Goal: Information Seeking & Learning: Find specific fact

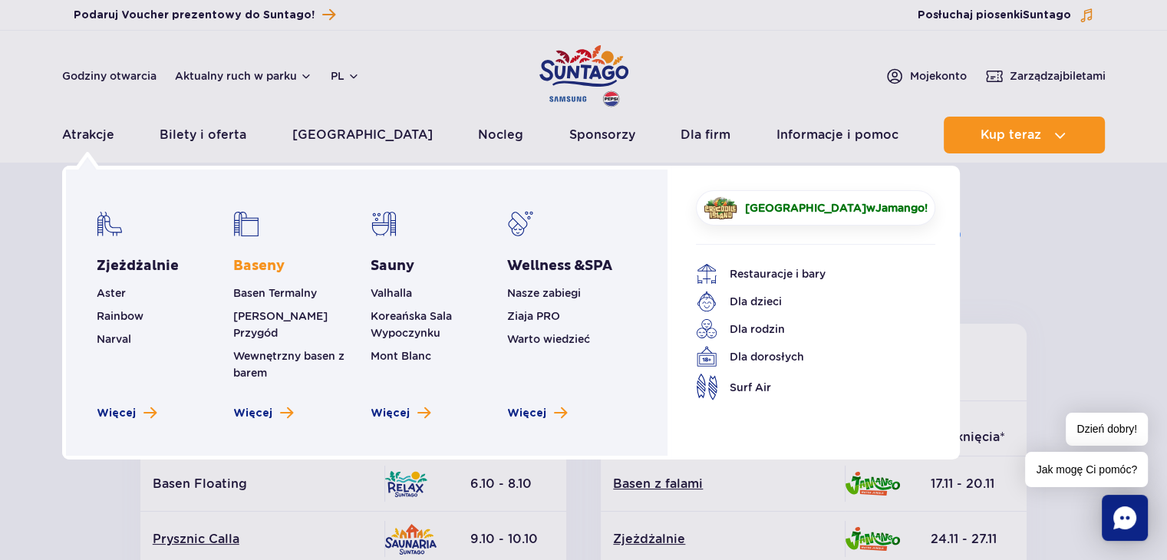
click at [261, 265] on link "Baseny" at bounding box center [258, 266] width 51 height 18
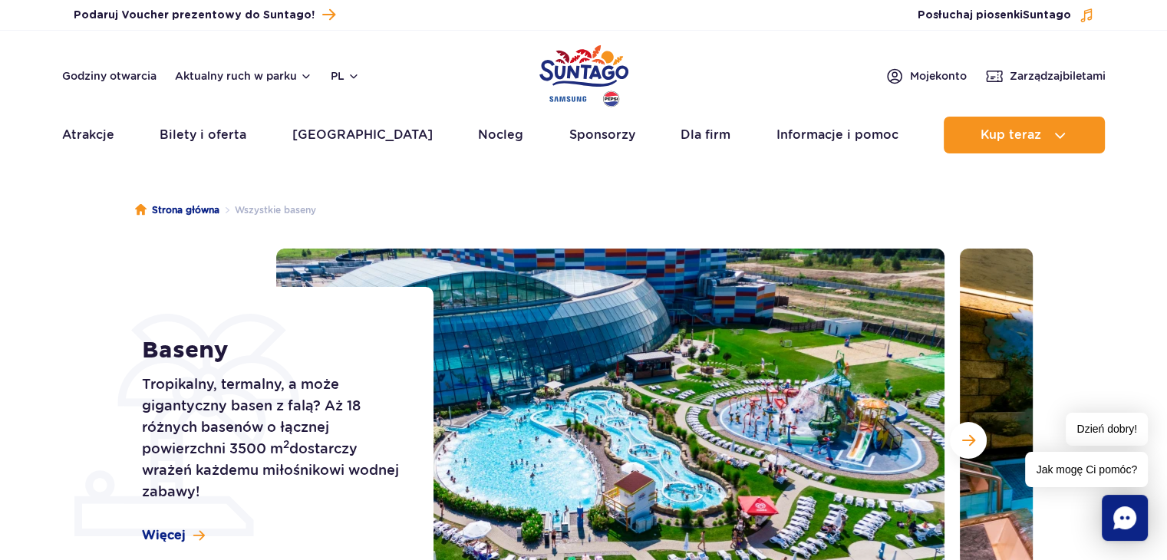
drag, startPoint x: 1104, startPoint y: 352, endPoint x: 558, endPoint y: 216, distance: 563.1
click at [558, 216] on ul "Strona główna Wszystkie baseny" at bounding box center [584, 210] width 898 height 77
click at [193, 535] on span at bounding box center [199, 536] width 12 height 13
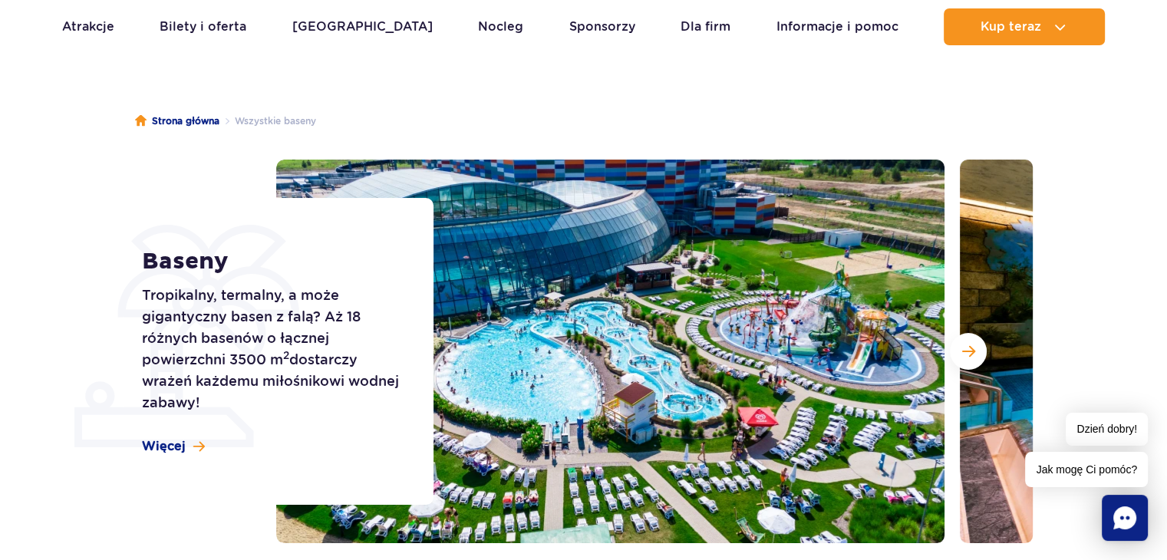
scroll to position [83, 0]
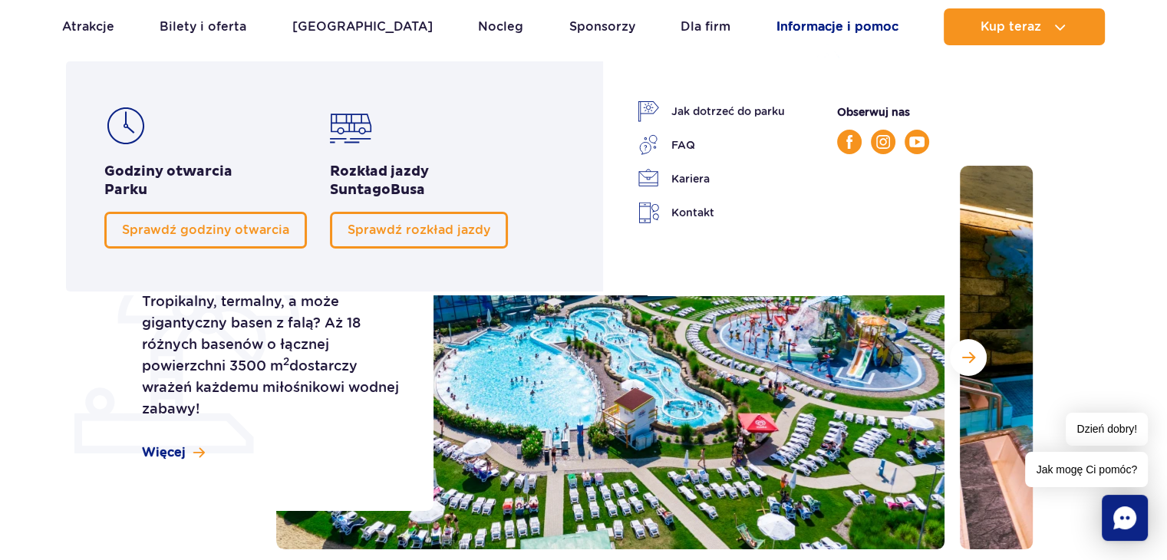
click at [856, 26] on link "Informacje i pomoc" at bounding box center [838, 26] width 122 height 37
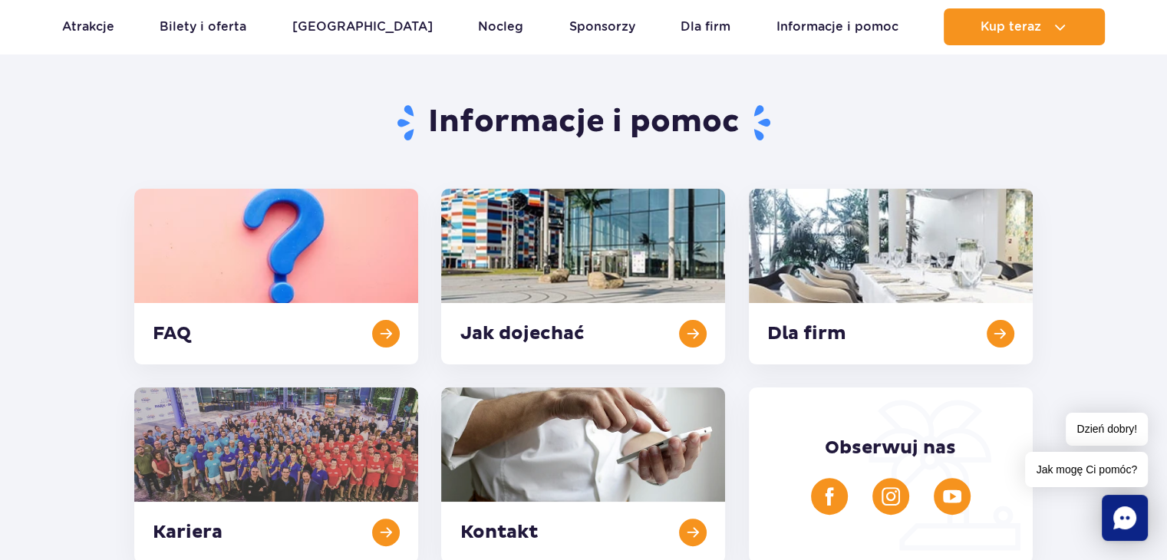
scroll to position [384, 0]
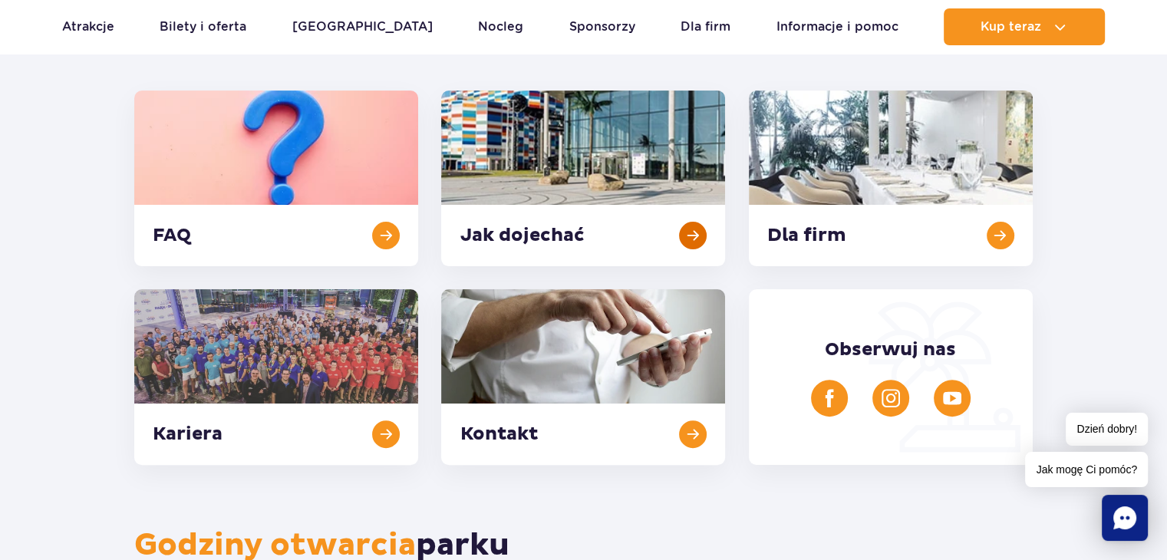
click at [507, 232] on link at bounding box center [583, 179] width 284 height 176
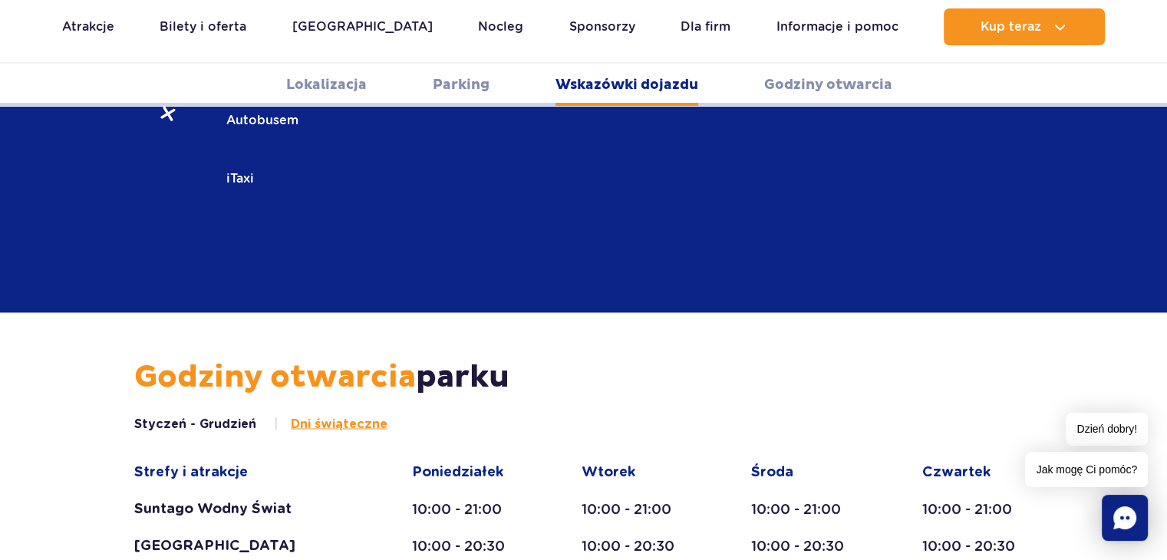
scroll to position [2502, 0]
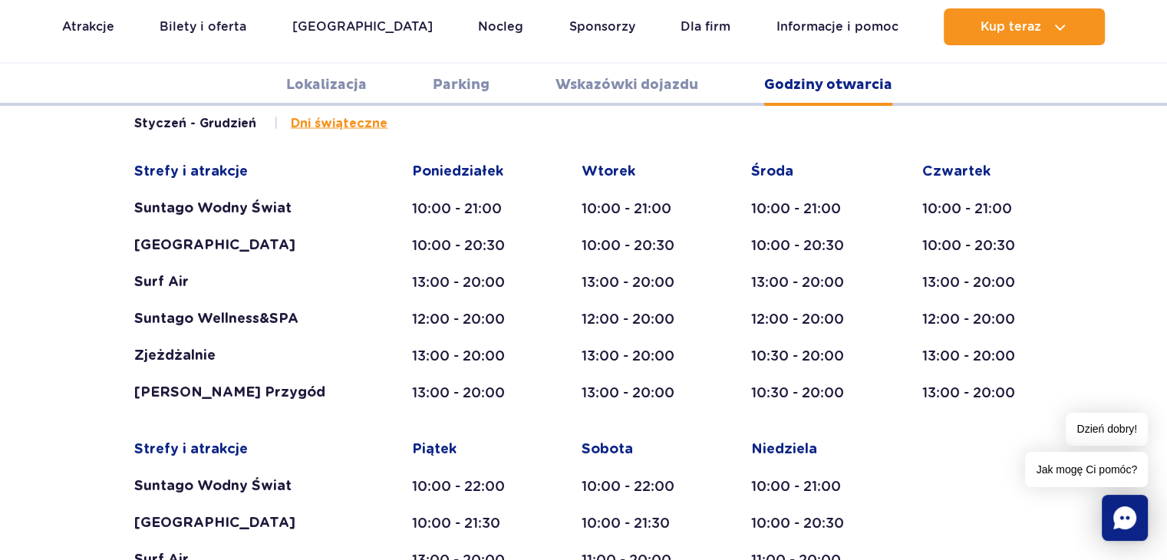
scroll to position [2809, 0]
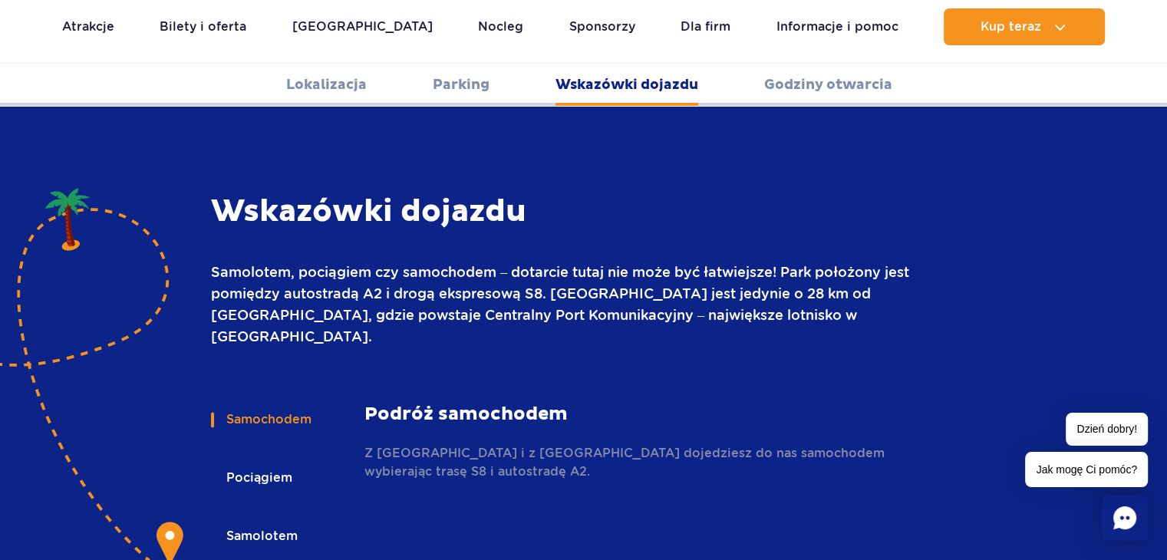
scroll to position [2118, 0]
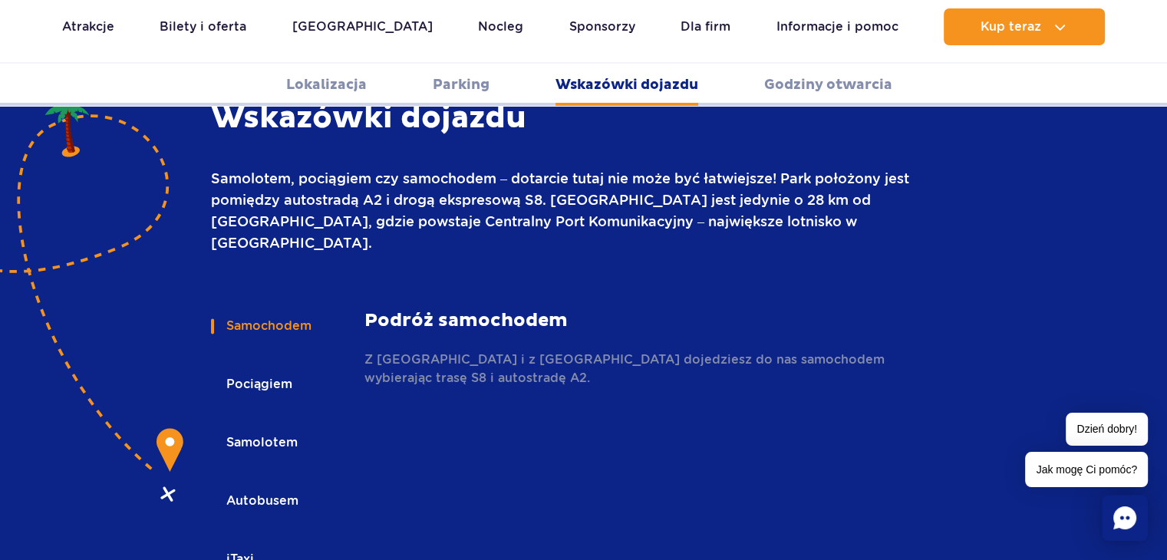
click at [351, 85] on link "Lokalizacja" at bounding box center [326, 85] width 81 height 42
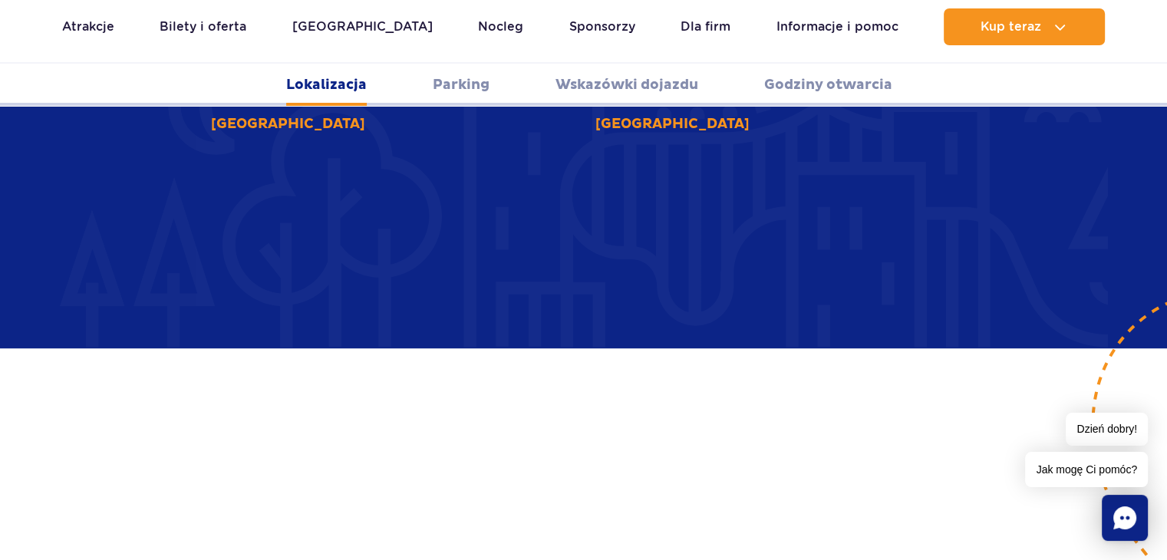
scroll to position [908, 0]
